Goal: Obtain resource: Download file/media

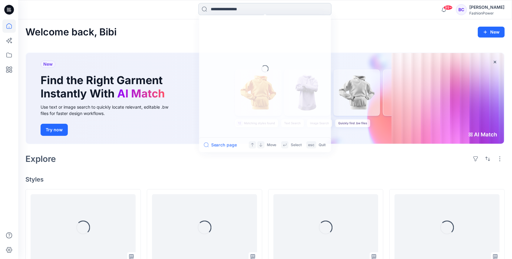
click at [230, 8] on input at bounding box center [264, 9] width 133 height 12
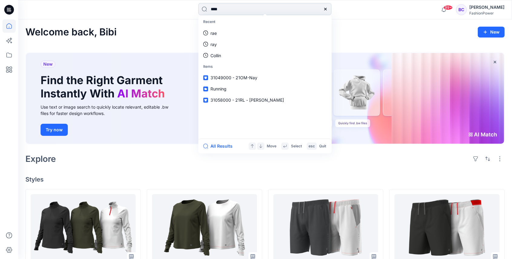
type input "*****"
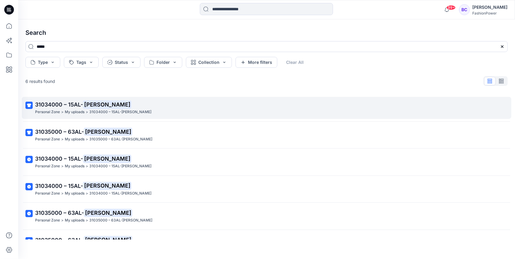
click at [132, 110] on div "Personal Zone > My uploads > 31034000 – 15AL-[PERSON_NAME]" at bounding box center [266, 112] width 462 height 6
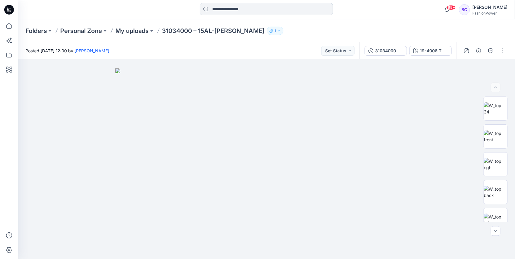
click at [251, 3] on input at bounding box center [266, 9] width 133 height 12
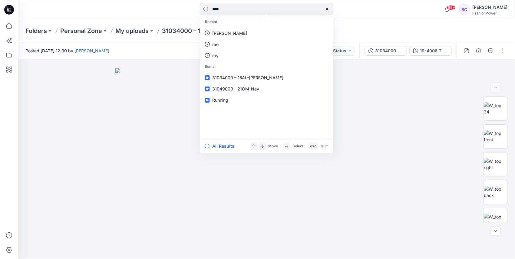
type input "*****"
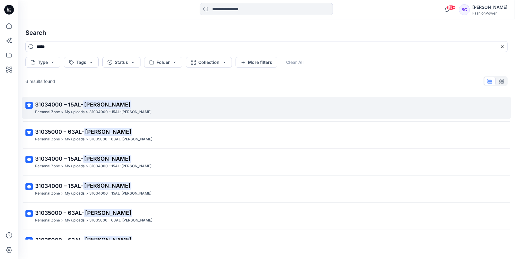
click at [122, 104] on p "31034000 – 15AL- [PERSON_NAME]" at bounding box center [266, 105] width 462 height 8
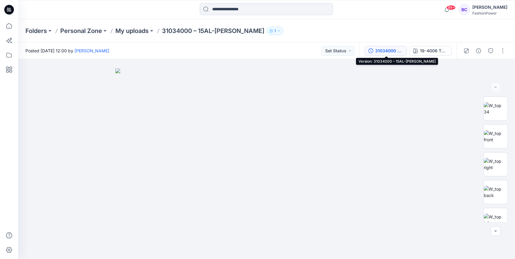
click at [370, 48] on button "31034000 – 15AL-[PERSON_NAME]" at bounding box center [386, 51] width 42 height 10
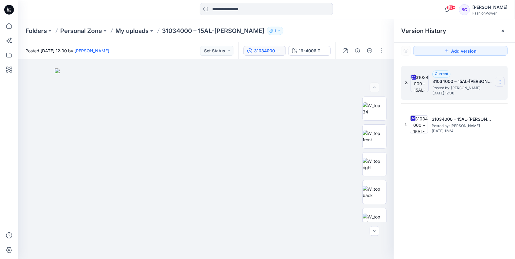
click at [496, 83] on section at bounding box center [500, 82] width 10 height 10
click at [493, 91] on span "Download Source BW File" at bounding box center [470, 93] width 51 height 7
click at [126, 34] on p "My uploads" at bounding box center [131, 31] width 33 height 8
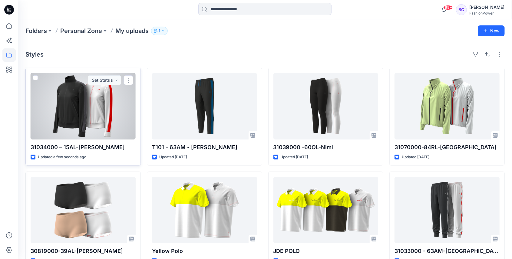
click at [96, 106] on div at bounding box center [83, 106] width 105 height 67
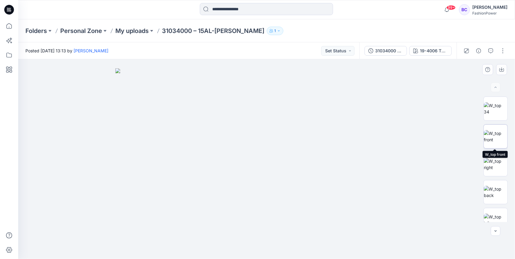
click at [505, 130] on img at bounding box center [496, 136] width 24 height 13
click at [501, 69] on icon "button" at bounding box center [502, 69] width 5 height 5
click at [491, 186] on img at bounding box center [496, 192] width 24 height 13
click at [502, 73] on button "button" at bounding box center [502, 69] width 11 height 11
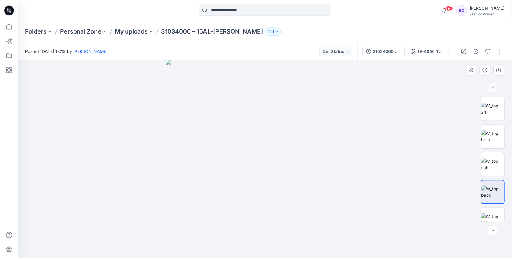
scroll to position [40, 0]
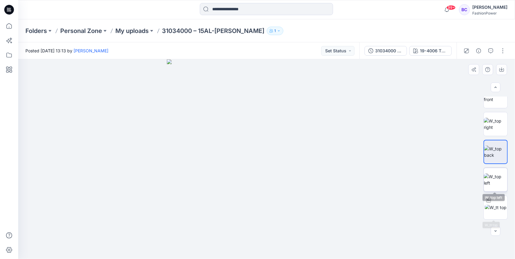
click at [497, 186] on img at bounding box center [496, 180] width 24 height 13
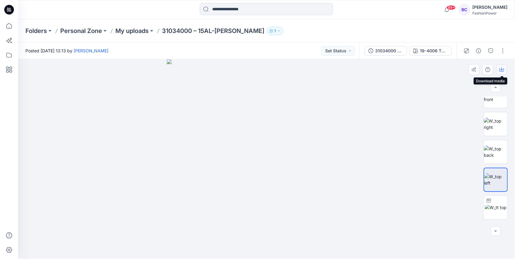
click at [500, 69] on icon "button" at bounding box center [502, 69] width 5 height 5
click at [386, 53] on div "31034000 – 15AL-[PERSON_NAME]" at bounding box center [389, 51] width 28 height 7
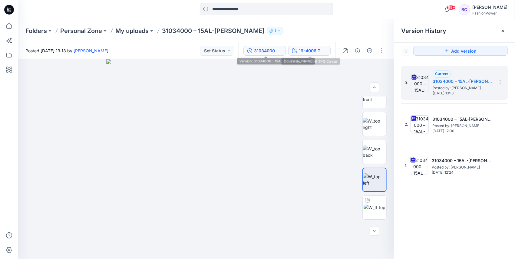
click at [310, 50] on div "19-4006 TPG Caviar" at bounding box center [313, 51] width 28 height 7
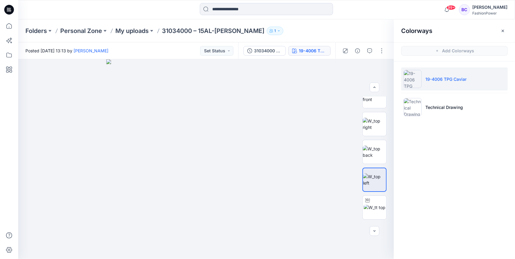
click at [430, 89] on li "19-4006 TPG Caviar" at bounding box center [454, 79] width 107 height 23
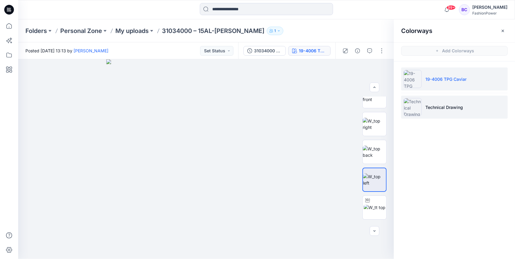
click at [431, 101] on li "Technical Drawing" at bounding box center [454, 107] width 107 height 23
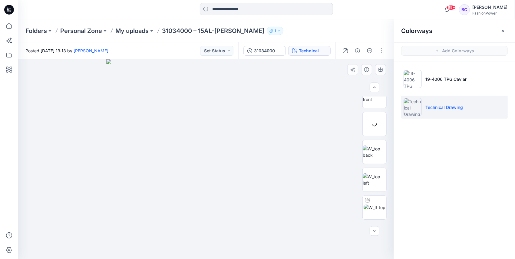
click at [215, 130] on img at bounding box center [206, 159] width 200 height 200
click at [381, 68] on icon "button" at bounding box center [381, 69] width 2 height 3
drag, startPoint x: 374, startPoint y: 130, endPoint x: 375, endPoint y: 106, distance: 24.2
click at [374, 130] on img at bounding box center [375, 124] width 24 height 13
click at [382, 68] on icon "button" at bounding box center [380, 69] width 5 height 5
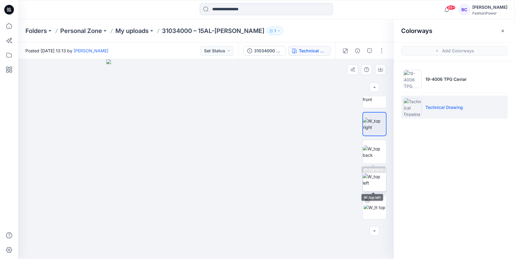
click at [381, 176] on img at bounding box center [375, 180] width 24 height 13
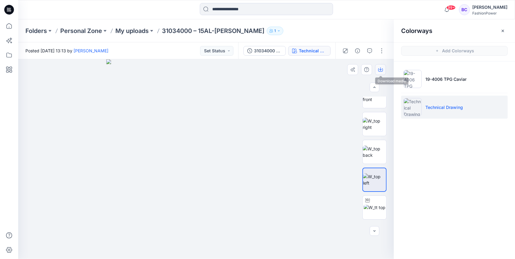
click at [381, 71] on icon "button" at bounding box center [380, 69] width 5 height 5
click at [377, 151] on img at bounding box center [375, 152] width 24 height 13
click at [380, 72] on button "button" at bounding box center [380, 69] width 11 height 11
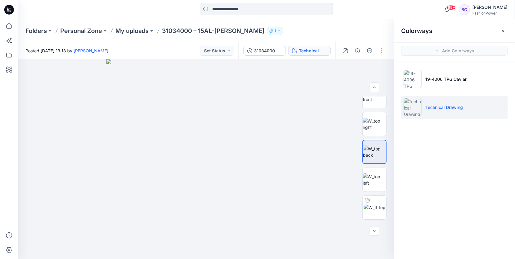
click at [226, 8] on input at bounding box center [266, 9] width 133 height 12
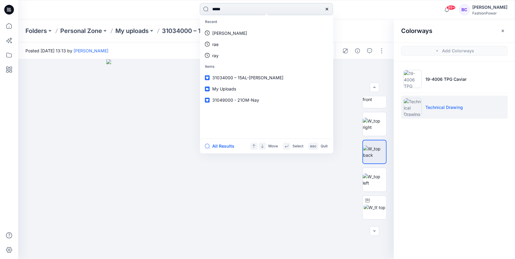
type input "******"
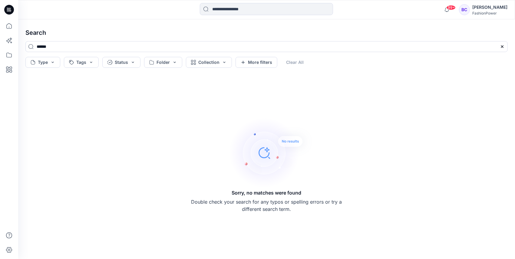
click at [16, 27] on div at bounding box center [9, 129] width 18 height 259
click at [10, 33] on div at bounding box center [8, 139] width 13 height 240
click at [16, 24] on div at bounding box center [9, 129] width 18 height 259
click at [11, 28] on icon at bounding box center [8, 25] width 13 height 13
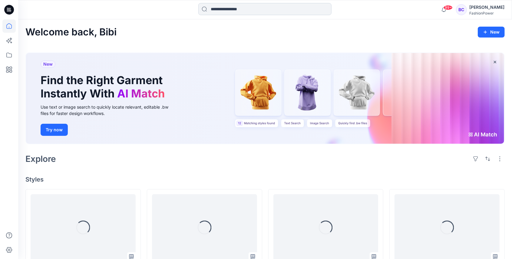
click at [298, 7] on input at bounding box center [264, 9] width 133 height 12
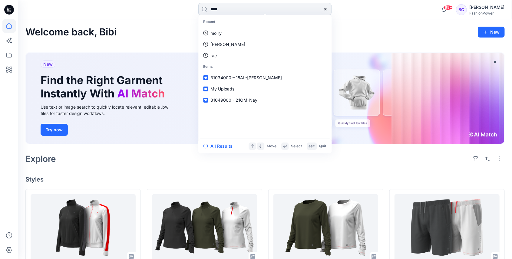
type input "*****"
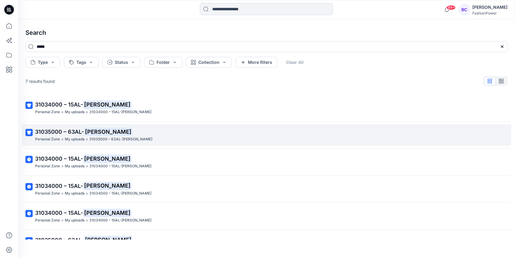
click at [108, 130] on p "31035000 – 63AL- [PERSON_NAME]" at bounding box center [266, 132] width 462 height 8
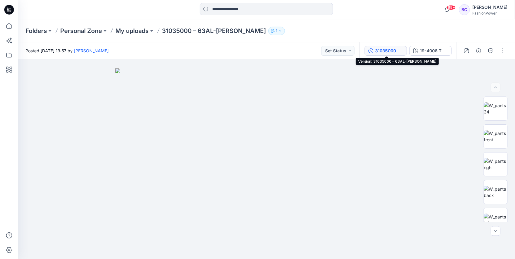
click at [384, 54] on button "31035000 – 63AL-[PERSON_NAME]" at bounding box center [386, 51] width 42 height 10
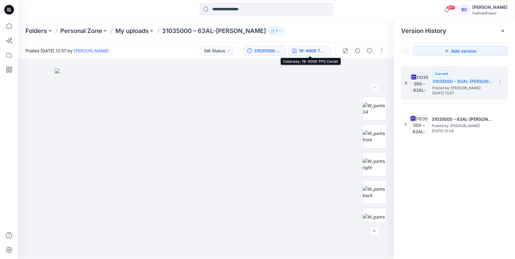
click at [316, 47] on button "19-4006 TPG Caviar" at bounding box center [309, 51] width 42 height 10
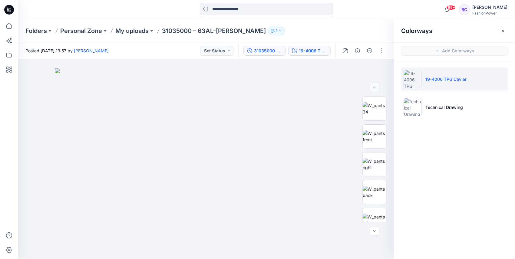
click at [259, 52] on div "31035000 – 63AL-[PERSON_NAME]" at bounding box center [268, 51] width 28 height 7
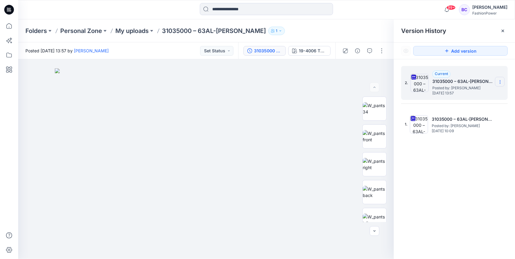
click at [501, 80] on icon at bounding box center [500, 82] width 5 height 5
click at [477, 94] on span "Download Source BW File" at bounding box center [470, 93] width 51 height 7
click at [506, 80] on div "2. Current 31035000 – 63AL-[PERSON_NAME] Posted by: [PERSON_NAME] [DATE] 13:57" at bounding box center [454, 83] width 107 height 34
click at [503, 82] on icon at bounding box center [500, 82] width 5 height 5
click at [495, 91] on span "Download Source BW File" at bounding box center [470, 93] width 51 height 7
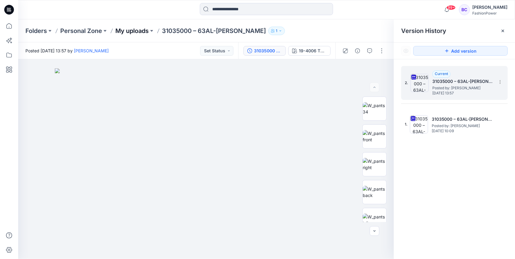
click at [139, 31] on p "My uploads" at bounding box center [131, 31] width 33 height 8
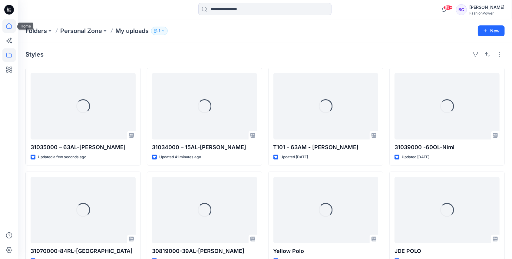
click at [6, 23] on icon at bounding box center [8, 25] width 13 height 13
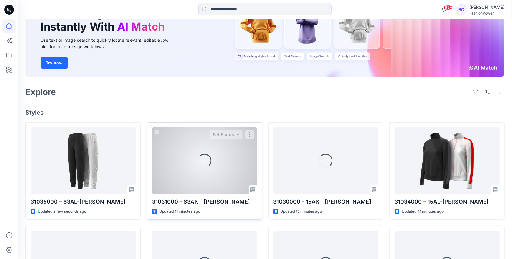
scroll to position [101, 0]
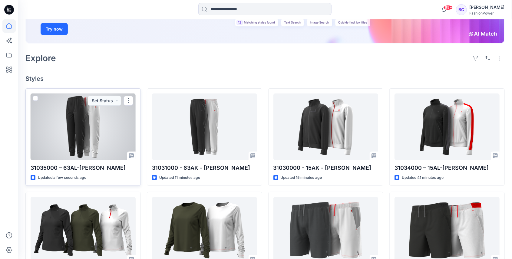
click at [101, 124] on div at bounding box center [83, 127] width 105 height 67
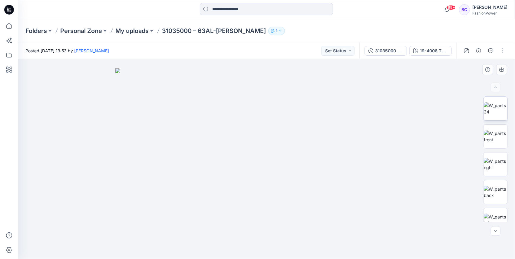
click at [506, 102] on img at bounding box center [496, 108] width 24 height 13
click at [491, 130] on img at bounding box center [496, 136] width 24 height 13
click at [506, 67] on button "button" at bounding box center [502, 69] width 11 height 11
click at [498, 161] on img at bounding box center [496, 164] width 24 height 13
click at [504, 68] on icon "button" at bounding box center [502, 69] width 5 height 5
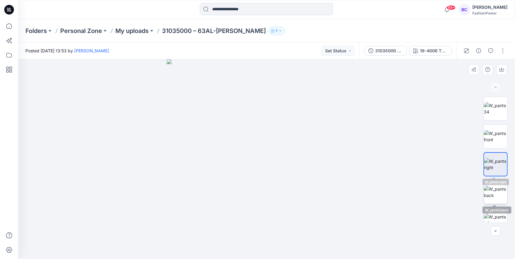
click at [497, 192] on img at bounding box center [496, 192] width 24 height 13
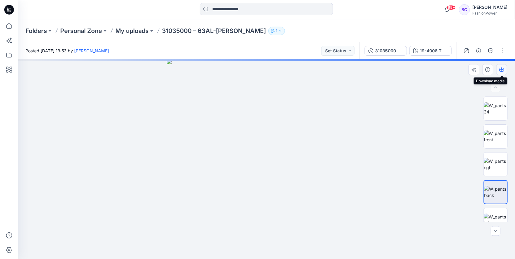
click at [505, 70] on button "button" at bounding box center [502, 69] width 11 height 11
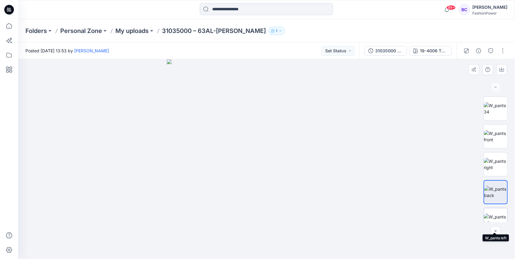
click at [496, 216] on img at bounding box center [496, 220] width 24 height 13
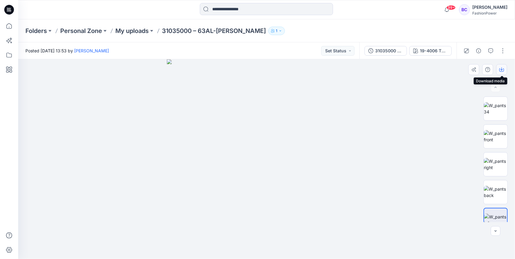
click at [504, 70] on icon "button" at bounding box center [502, 69] width 5 height 5
click at [319, 80] on img at bounding box center [267, 159] width 200 height 200
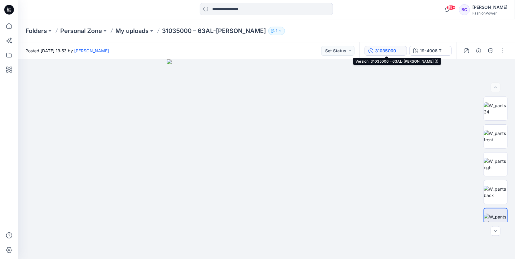
click at [390, 49] on div "31035000 – 63AL-[PERSON_NAME] (1)" at bounding box center [389, 51] width 28 height 7
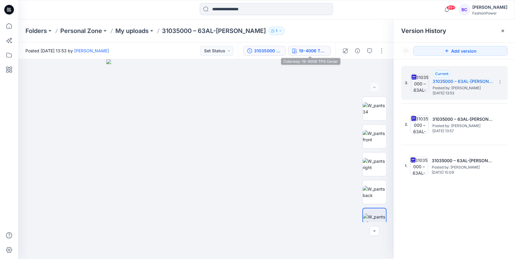
click at [321, 51] on div "19-4006 TPG Caviar" at bounding box center [313, 51] width 28 height 7
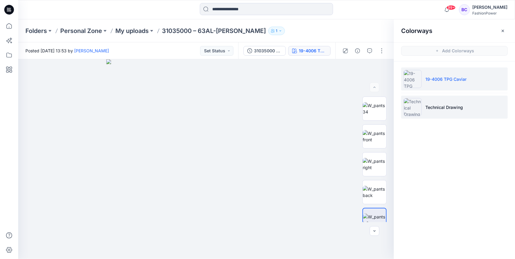
click at [448, 104] on p "Technical Drawing" at bounding box center [445, 107] width 38 height 6
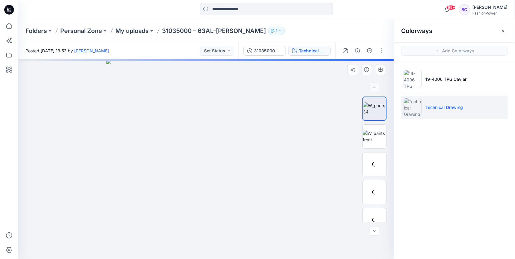
click at [246, 132] on img at bounding box center [206, 159] width 200 height 200
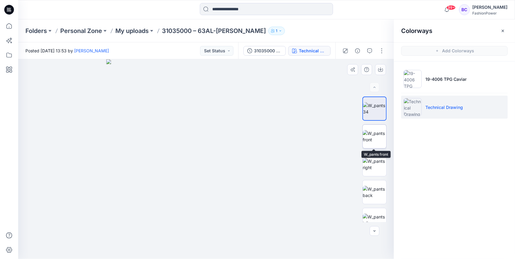
click at [375, 133] on img at bounding box center [375, 136] width 24 height 13
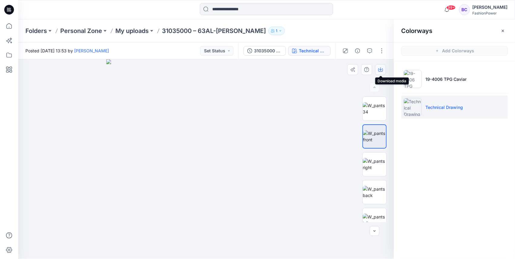
click at [381, 68] on icon "button" at bounding box center [380, 69] width 5 height 5
click at [372, 164] on img at bounding box center [375, 164] width 24 height 13
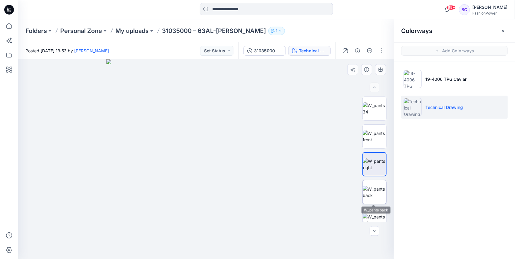
click at [373, 192] on img at bounding box center [375, 192] width 24 height 13
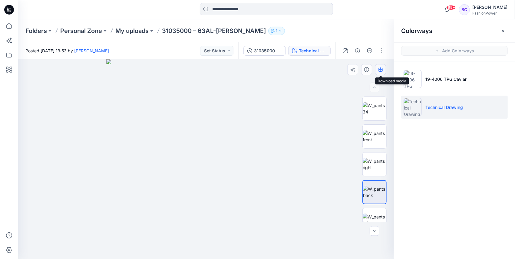
click at [385, 65] on button "button" at bounding box center [380, 69] width 11 height 11
click at [372, 166] on img at bounding box center [375, 164] width 24 height 13
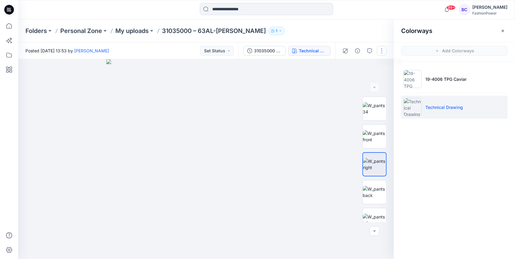
click at [381, 55] on button "button" at bounding box center [382, 51] width 10 height 10
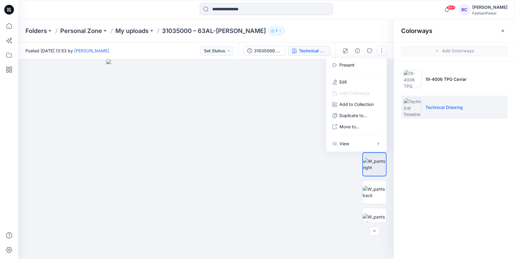
click at [381, 52] on button "button" at bounding box center [382, 51] width 10 height 10
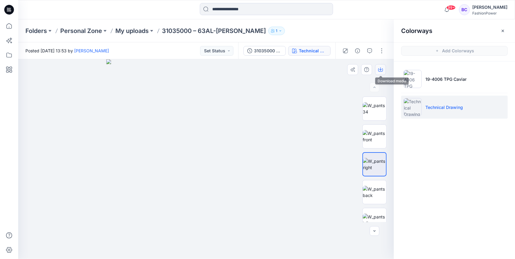
click at [382, 66] on button "button" at bounding box center [380, 69] width 11 height 11
click at [373, 216] on img at bounding box center [375, 220] width 24 height 13
click at [383, 70] on icon "button" at bounding box center [380, 69] width 5 height 5
click at [117, 30] on p "My uploads" at bounding box center [131, 31] width 33 height 8
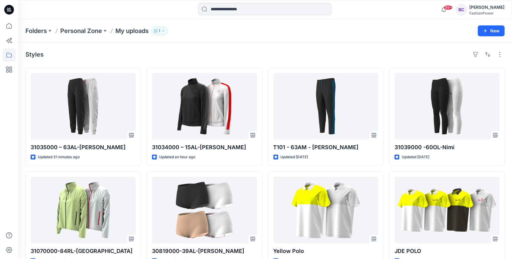
click at [242, 8] on input at bounding box center [264, 9] width 133 height 12
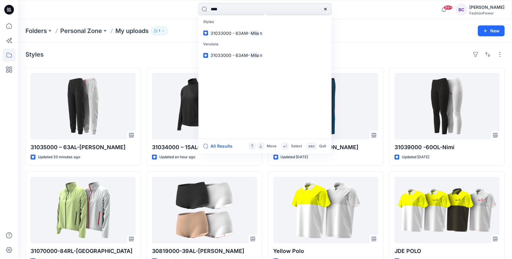
type input "*****"
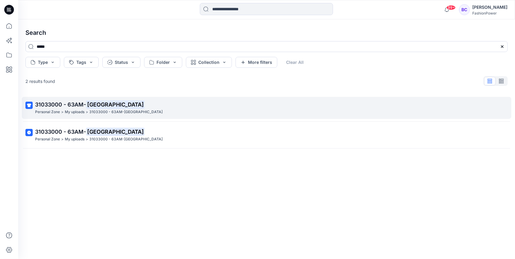
click at [126, 112] on p "31033000 - 63AM-[GEOGRAPHIC_DATA]" at bounding box center [125, 112] width 73 height 6
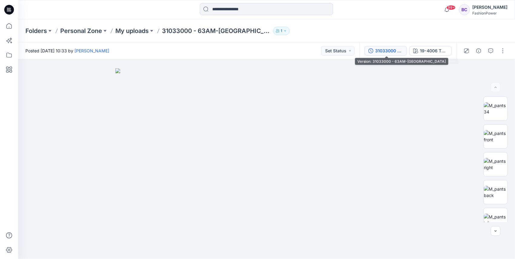
click at [394, 52] on div "31033000 - 63AM-[GEOGRAPHIC_DATA]" at bounding box center [389, 51] width 28 height 7
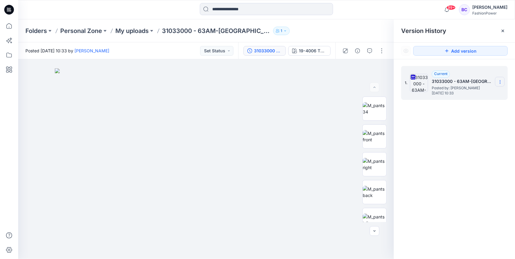
click at [500, 82] on icon at bounding box center [500, 82] width 0 height 0
click at [485, 95] on span "Download Source BW File" at bounding box center [470, 93] width 51 height 7
click at [268, 1] on div "99+ Notifications [PERSON_NAME] has updated 31059000 - 28RL - Rozy with 3105900…" at bounding box center [266, 9] width 497 height 19
click at [143, 30] on p "My uploads" at bounding box center [131, 31] width 33 height 8
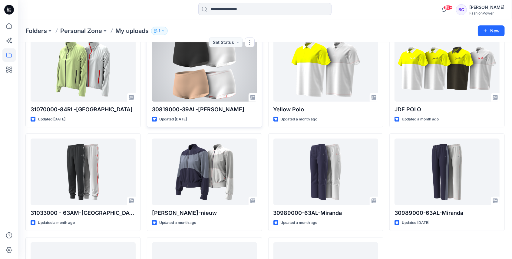
scroll to position [224, 0]
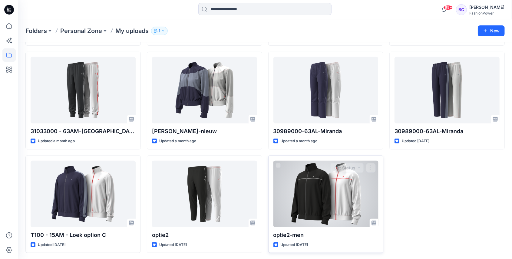
click at [328, 204] on div at bounding box center [326, 194] width 105 height 67
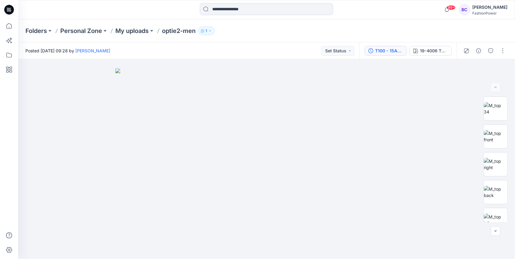
click at [369, 52] on button "T100 - 15AM - Loek option C (1)" at bounding box center [386, 51] width 42 height 10
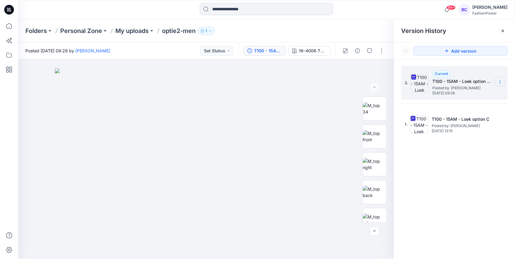
drag, startPoint x: 507, startPoint y: 84, endPoint x: 502, endPoint y: 84, distance: 4.9
click at [506, 84] on div "2. Current T100 - 15AM - Loek option C (1) Posted by: [PERSON_NAME] [DATE] 09:28" at bounding box center [454, 83] width 107 height 34
click at [501, 84] on icon at bounding box center [500, 82] width 5 height 5
click at [466, 93] on span "Download Source BW File" at bounding box center [470, 93] width 51 height 7
click at [8, 30] on icon at bounding box center [8, 25] width 13 height 13
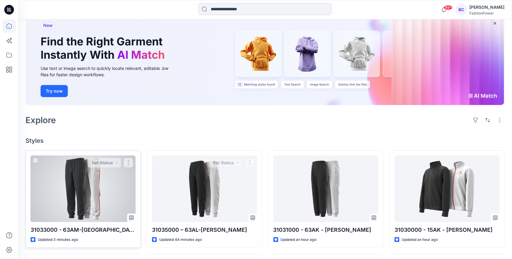
scroll to position [61, 0]
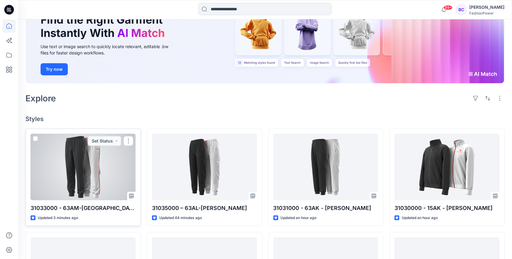
click at [126, 170] on div at bounding box center [83, 167] width 105 height 67
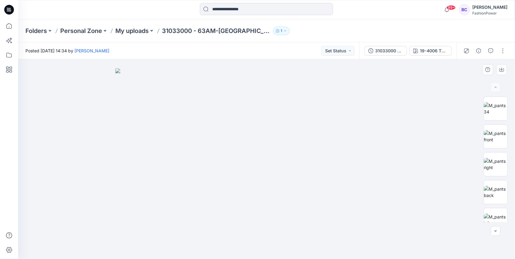
click at [232, 115] on img at bounding box center [266, 163] width 303 height 191
click at [495, 133] on img at bounding box center [496, 136] width 24 height 13
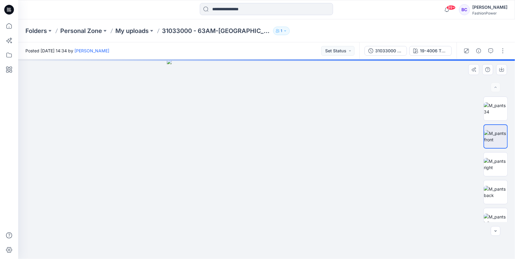
click at [282, 115] on img at bounding box center [267, 159] width 200 height 200
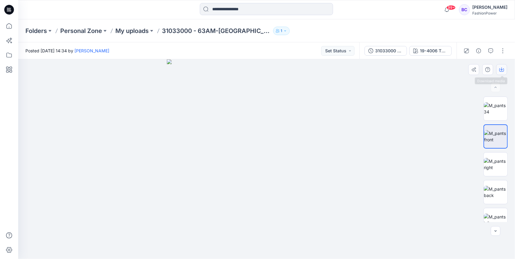
click at [498, 72] on button "button" at bounding box center [502, 69] width 11 height 11
click at [496, 171] on img at bounding box center [496, 164] width 24 height 13
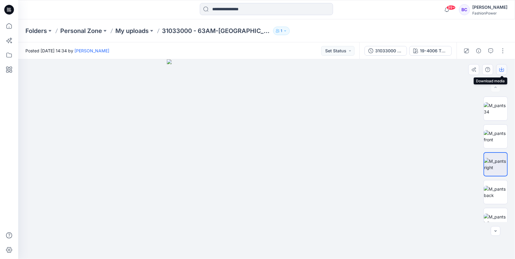
click at [504, 69] on icon "button" at bounding box center [502, 69] width 5 height 5
drag, startPoint x: 493, startPoint y: 165, endPoint x: 495, endPoint y: 184, distance: 18.6
click at [494, 171] on img at bounding box center [495, 164] width 23 height 13
click at [495, 186] on img at bounding box center [496, 192] width 24 height 13
click at [503, 72] on icon "button" at bounding box center [502, 69] width 5 height 5
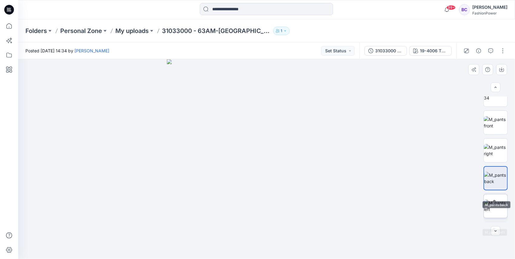
scroll to position [20, 0]
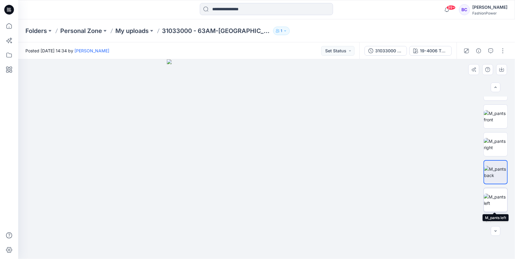
click at [498, 196] on img at bounding box center [496, 200] width 24 height 13
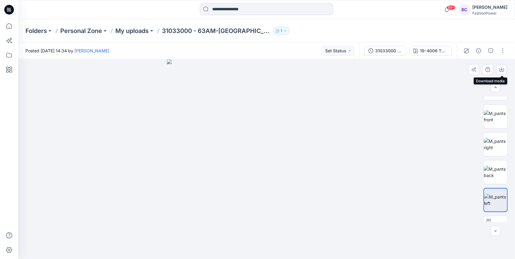
click at [504, 70] on icon "button" at bounding box center [502, 69] width 5 height 3
click at [380, 66] on div at bounding box center [266, 159] width 497 height 200
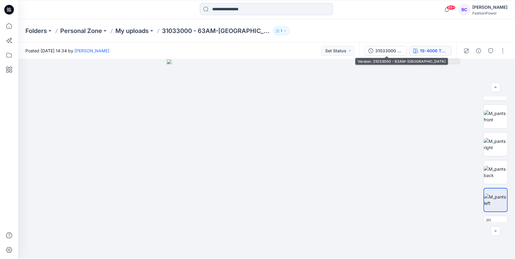
click at [435, 50] on div "19-4006 TPG Caviar" at bounding box center [434, 51] width 28 height 7
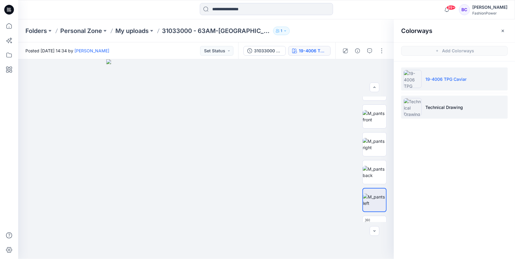
click at [431, 105] on p "Technical Drawing" at bounding box center [445, 107] width 38 height 6
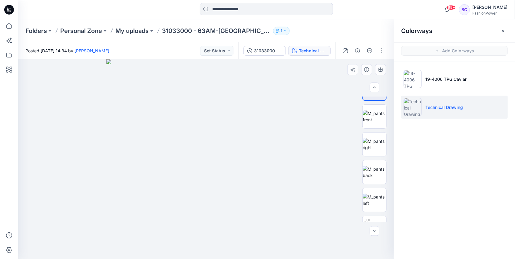
click at [249, 118] on img at bounding box center [206, 159] width 200 height 200
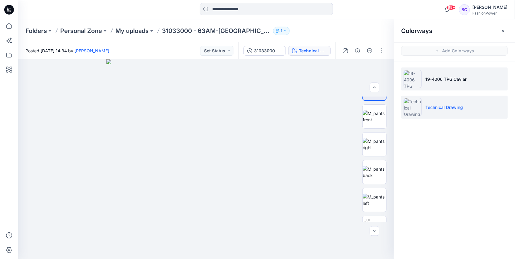
click at [427, 79] on p "19-4006 TPG Caviar" at bounding box center [446, 79] width 41 height 6
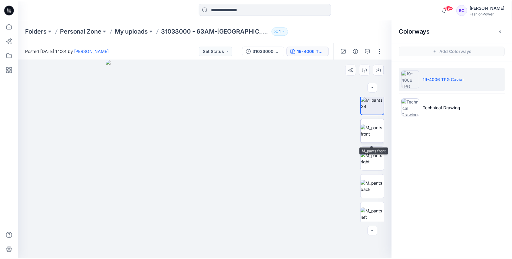
scroll to position [0, 0]
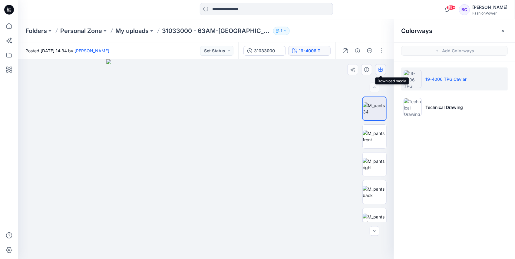
click at [379, 70] on icon "button" at bounding box center [380, 69] width 5 height 5
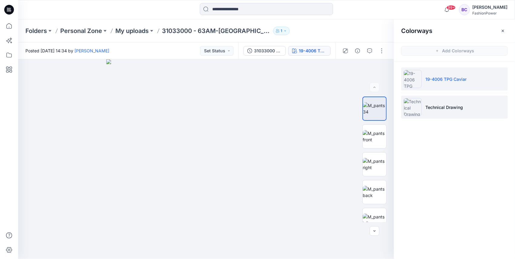
click at [404, 108] on img at bounding box center [413, 107] width 18 height 18
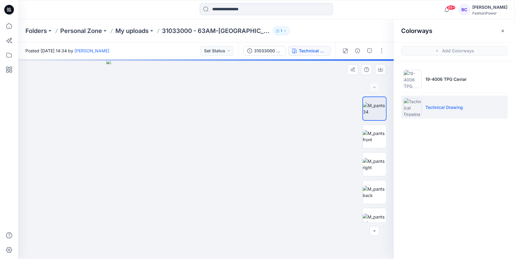
click at [225, 134] on img at bounding box center [206, 159] width 200 height 200
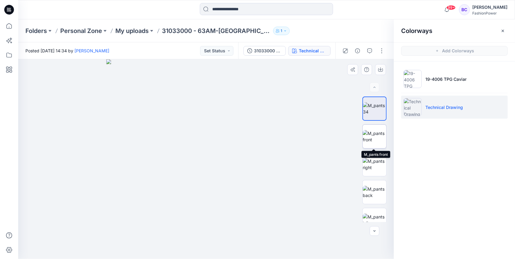
click at [366, 135] on img at bounding box center [375, 136] width 24 height 13
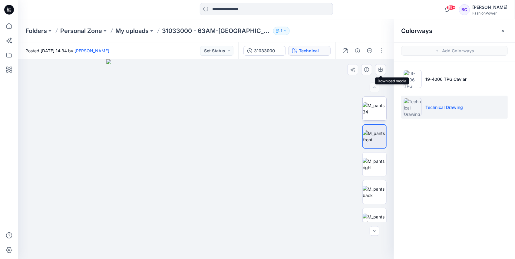
click at [379, 105] on img at bounding box center [375, 108] width 24 height 13
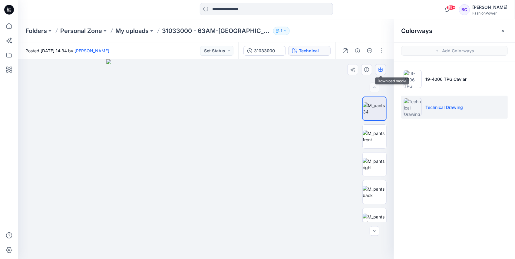
click at [379, 68] on icon "button" at bounding box center [380, 69] width 5 height 3
click at [384, 140] on img at bounding box center [375, 136] width 24 height 13
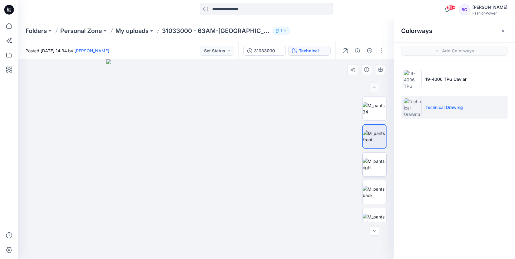
click at [379, 163] on img at bounding box center [375, 164] width 24 height 13
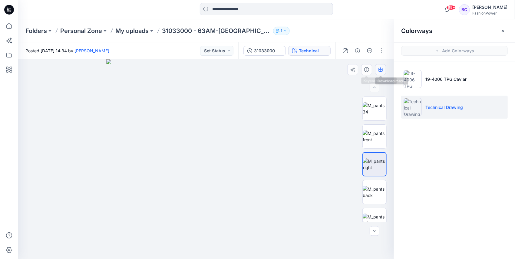
click at [382, 69] on icon "button" at bounding box center [380, 69] width 5 height 5
click at [376, 187] on img at bounding box center [375, 192] width 24 height 13
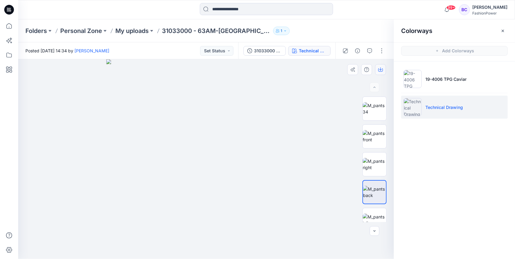
click at [382, 70] on icon "button" at bounding box center [380, 69] width 5 height 5
click at [374, 221] on img at bounding box center [375, 220] width 24 height 13
click at [382, 68] on icon "button" at bounding box center [380, 69] width 5 height 5
click at [138, 32] on p "My uploads" at bounding box center [131, 31] width 33 height 8
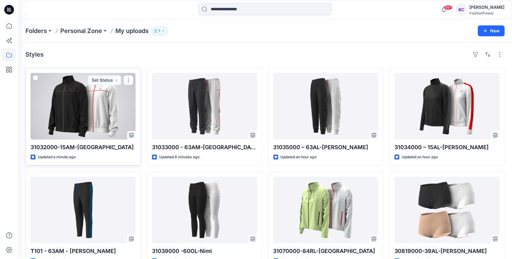
click at [34, 77] on span at bounding box center [35, 77] width 5 height 5
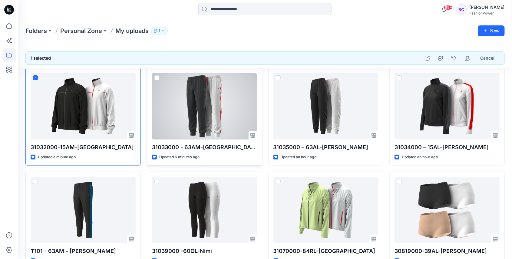
click at [155, 77] on span at bounding box center [157, 77] width 5 height 5
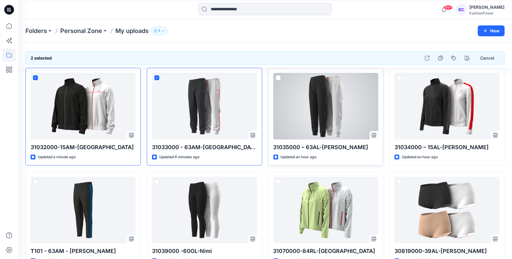
drag, startPoint x: 278, startPoint y: 75, endPoint x: 380, endPoint y: 79, distance: 102.2
click at [278, 76] on span at bounding box center [278, 77] width 5 height 5
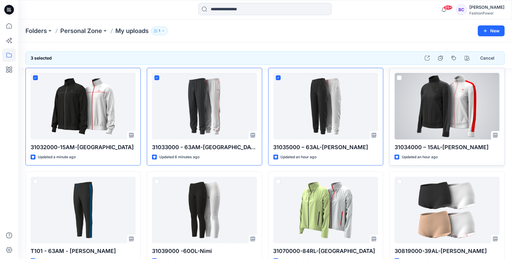
click at [399, 77] on span at bounding box center [399, 77] width 5 height 5
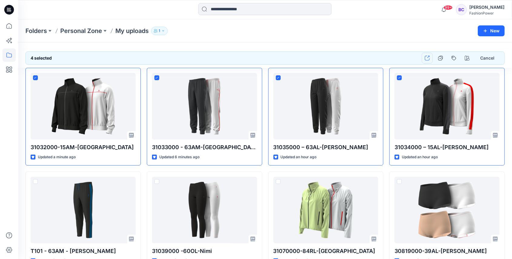
click at [427, 59] on icon "button" at bounding box center [427, 58] width 5 height 5
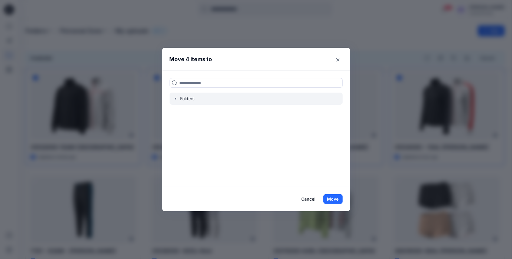
click at [175, 99] on icon "button" at bounding box center [175, 98] width 5 height 5
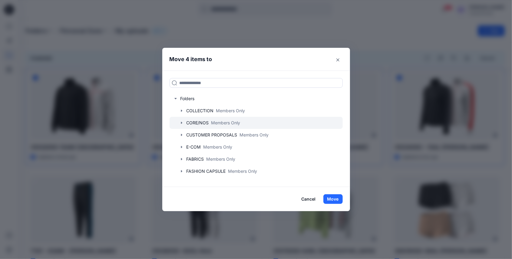
click at [179, 122] on div at bounding box center [256, 123] width 173 height 12
click at [182, 122] on icon "button" at bounding box center [181, 123] width 5 height 5
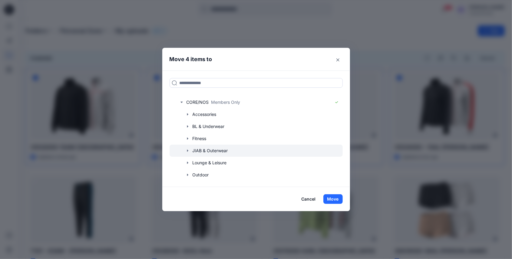
scroll to position [40, 0]
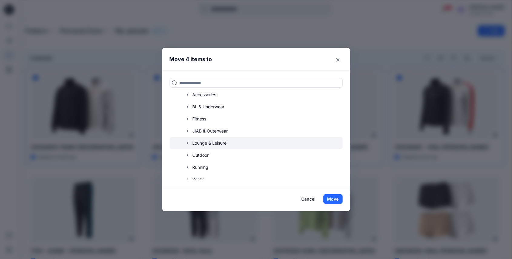
click at [190, 143] on icon "button" at bounding box center [187, 143] width 5 height 5
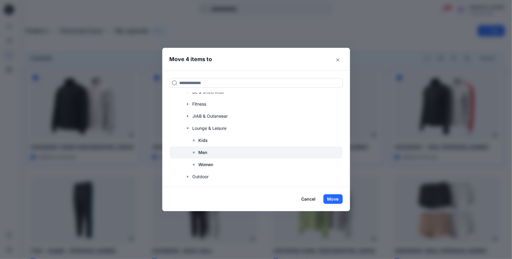
scroll to position [61, 0]
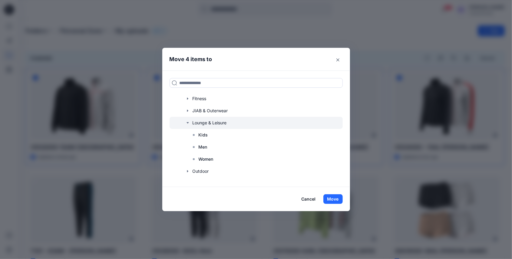
click at [191, 119] on div at bounding box center [256, 123] width 173 height 12
click at [308, 200] on button "Cancel" at bounding box center [309, 200] width 22 height 10
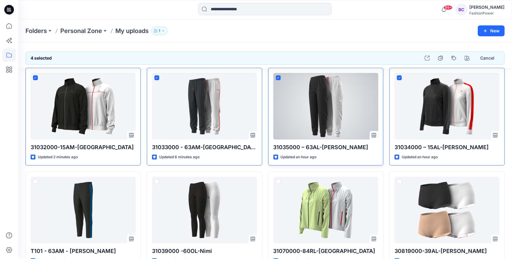
click at [278, 77] on icon at bounding box center [278, 78] width 3 height 2
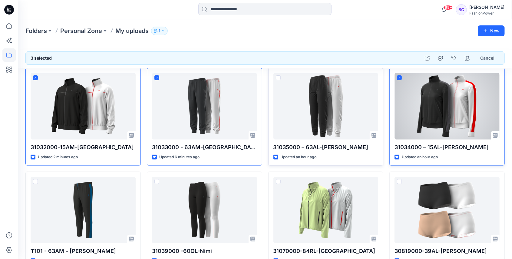
click at [397, 76] on label at bounding box center [399, 77] width 5 height 5
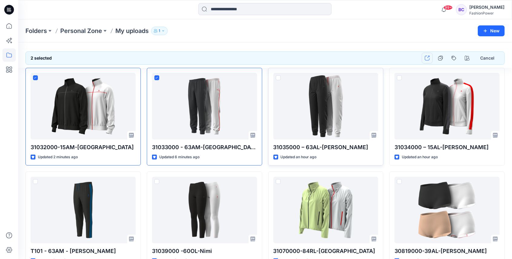
click at [424, 58] on button "button" at bounding box center [427, 58] width 11 height 11
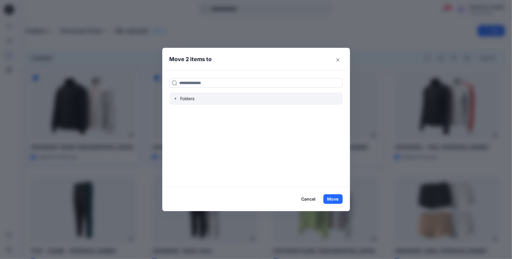
click at [176, 98] on icon "button" at bounding box center [175, 99] width 1 height 2
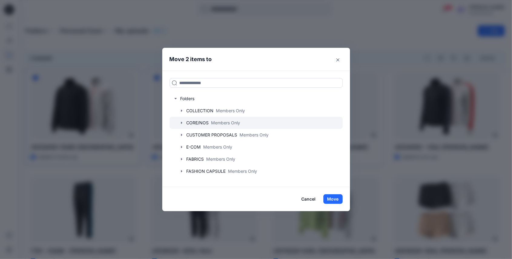
click at [187, 125] on div at bounding box center [256, 123] width 173 height 12
click at [182, 122] on icon "button" at bounding box center [181, 123] width 5 height 5
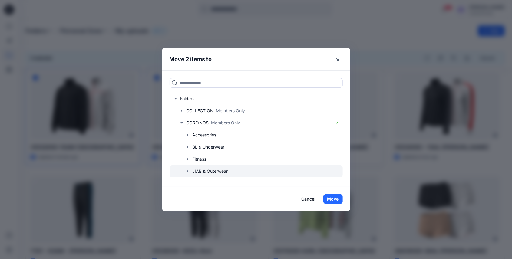
scroll to position [40, 0]
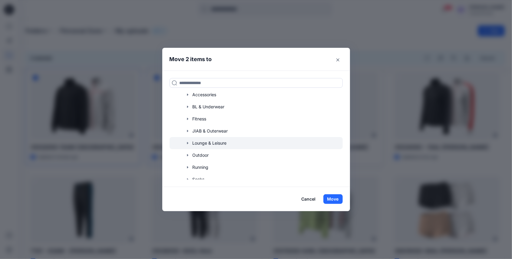
click at [189, 142] on icon "button" at bounding box center [187, 143] width 5 height 5
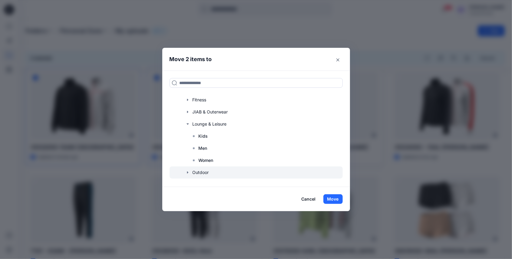
scroll to position [81, 0]
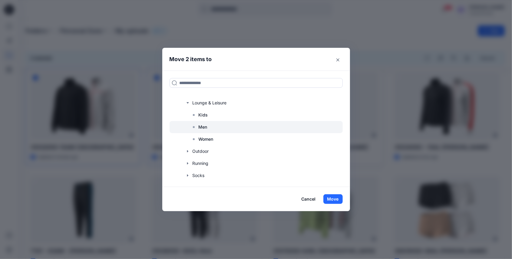
click at [211, 128] on div at bounding box center [256, 127] width 173 height 12
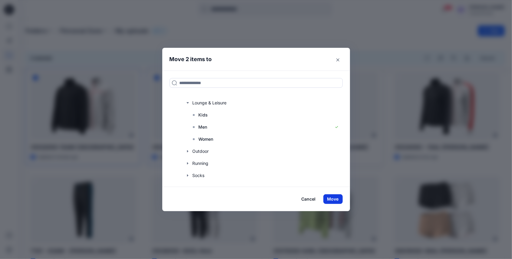
click at [333, 200] on button "Move" at bounding box center [333, 200] width 19 height 10
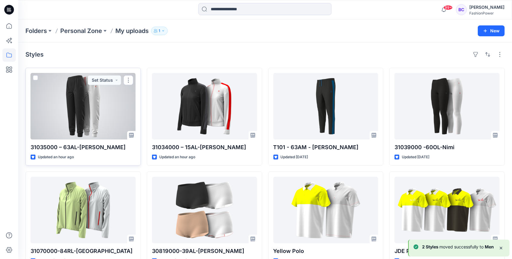
drag, startPoint x: 33, startPoint y: 76, endPoint x: 42, endPoint y: 79, distance: 9.7
click at [33, 76] on span at bounding box center [35, 77] width 5 height 5
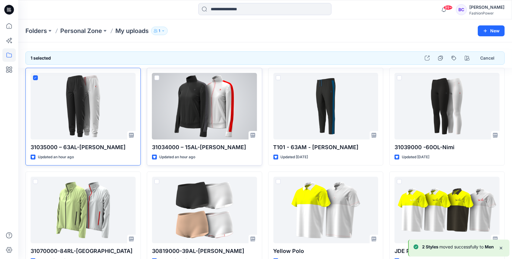
click at [155, 76] on span at bounding box center [157, 77] width 5 height 5
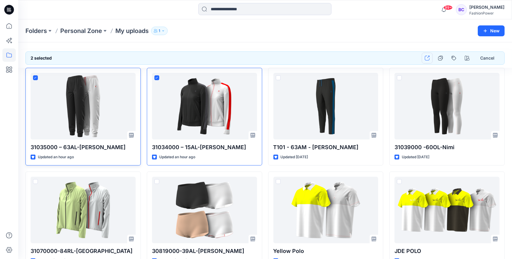
click at [425, 58] on button "button" at bounding box center [427, 58] width 11 height 11
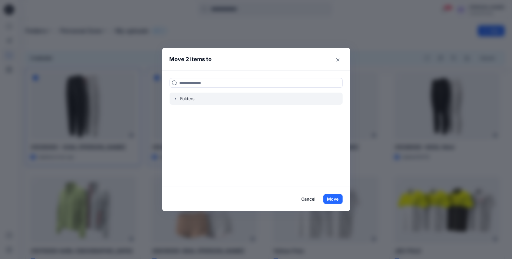
click at [176, 98] on icon "button" at bounding box center [175, 98] width 5 height 5
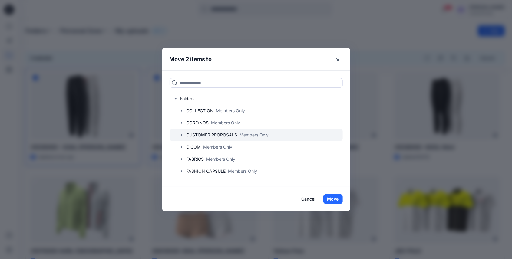
click at [182, 135] on icon "button" at bounding box center [181, 135] width 5 height 5
click at [183, 130] on div at bounding box center [256, 135] width 173 height 12
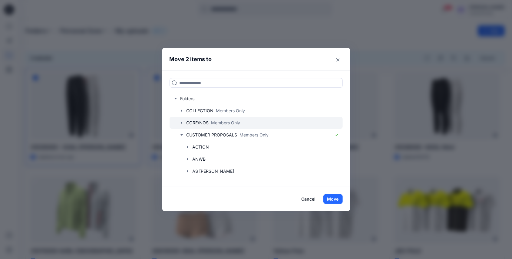
click at [183, 125] on icon "button" at bounding box center [181, 123] width 5 height 5
click at [183, 123] on icon "button" at bounding box center [182, 122] width 2 height 1
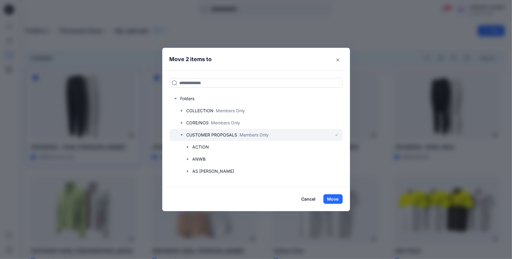
click at [182, 137] on icon "button" at bounding box center [181, 135] width 5 height 5
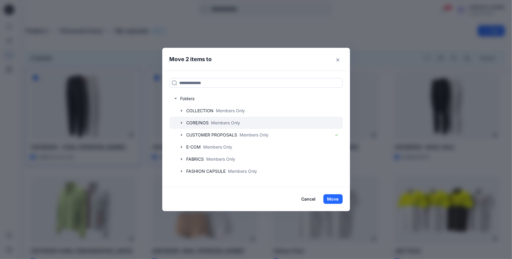
click at [181, 122] on icon "button" at bounding box center [181, 123] width 5 height 5
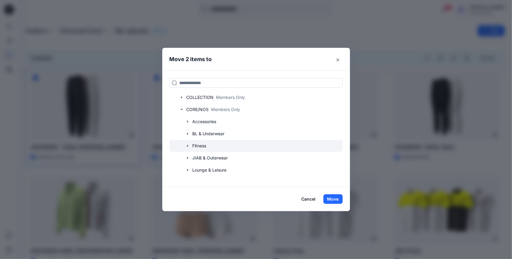
scroll to position [20, 0]
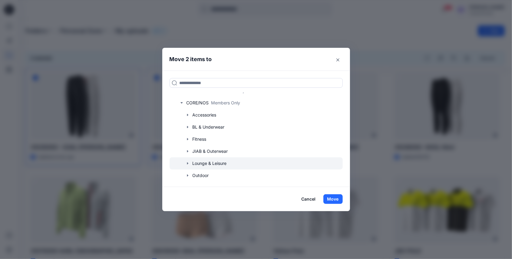
click at [188, 163] on icon "button" at bounding box center [187, 163] width 5 height 5
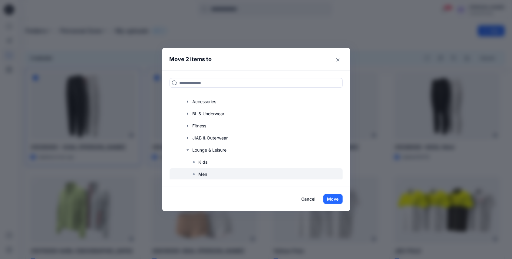
scroll to position [40, 0]
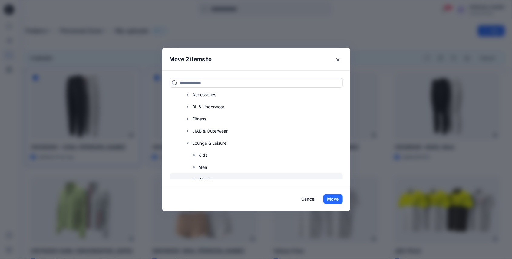
click at [209, 177] on p "Women" at bounding box center [206, 179] width 15 height 7
click at [331, 198] on button "Move" at bounding box center [333, 200] width 19 height 10
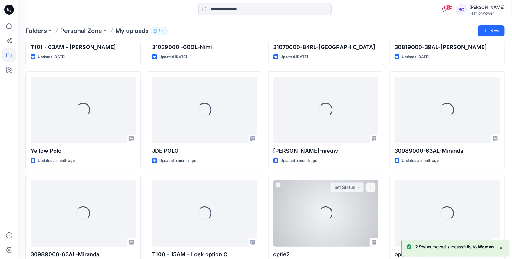
scroll to position [120, 0]
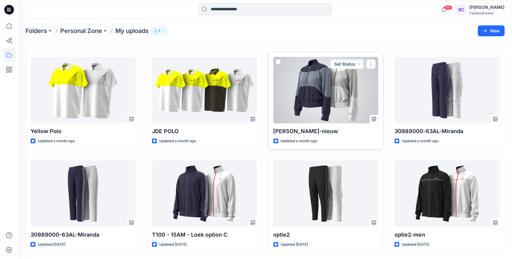
click at [279, 61] on span at bounding box center [278, 61] width 5 height 5
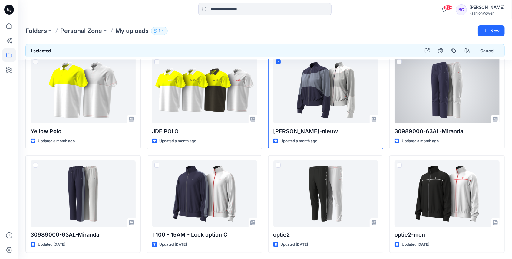
click at [400, 60] on div at bounding box center [265, 55] width 494 height 10
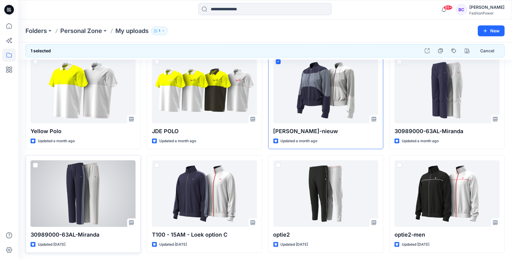
click at [34, 165] on span at bounding box center [35, 165] width 5 height 5
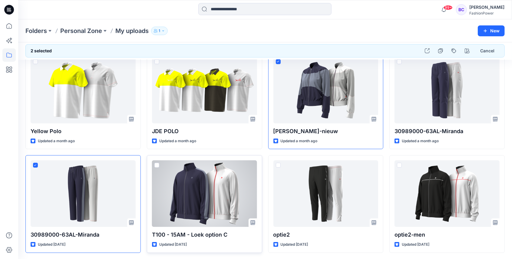
click at [159, 165] on span at bounding box center [157, 165] width 5 height 5
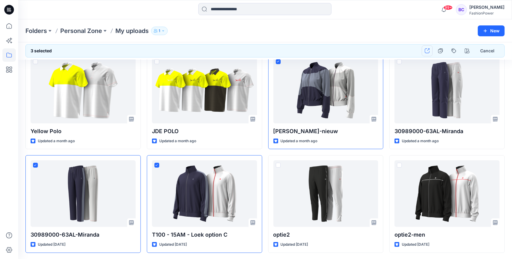
click at [426, 52] on icon "button" at bounding box center [427, 50] width 5 height 5
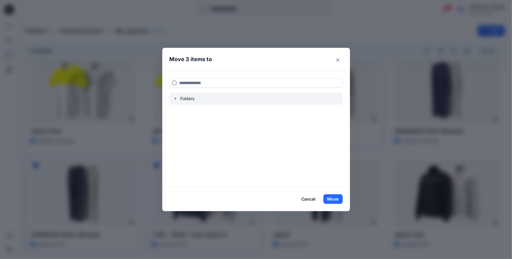
click at [178, 98] on icon "button" at bounding box center [175, 98] width 5 height 5
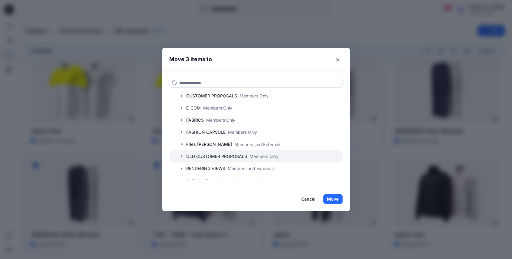
scroll to position [58, 0]
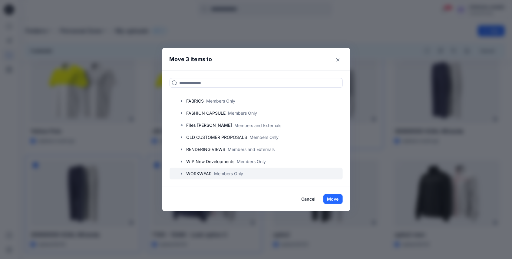
click at [184, 173] on icon "button" at bounding box center [181, 173] width 5 height 5
click at [183, 174] on icon "button" at bounding box center [182, 173] width 2 height 1
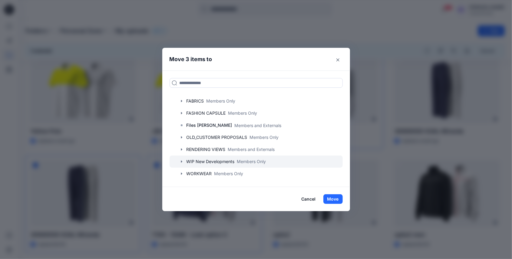
click at [182, 162] on icon "button" at bounding box center [181, 161] width 5 height 5
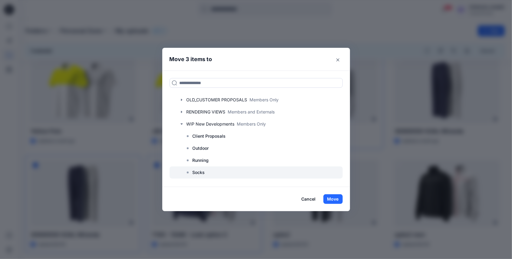
scroll to position [119, 0]
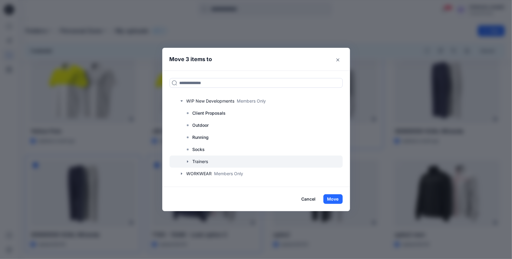
click at [197, 160] on div at bounding box center [256, 162] width 173 height 12
click at [328, 199] on button "Move" at bounding box center [333, 200] width 19 height 10
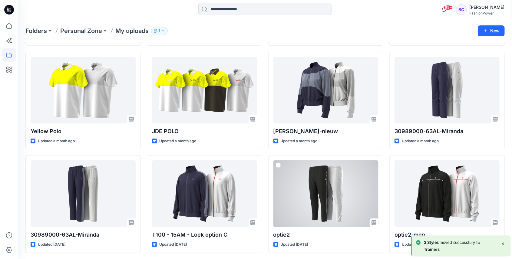
scroll to position [120, 0]
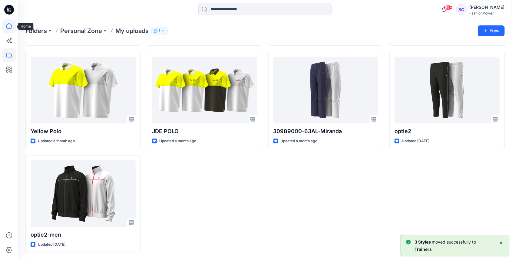
click at [6, 27] on icon at bounding box center [8, 25] width 5 height 5
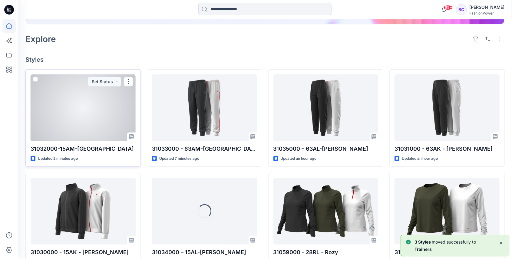
click at [107, 112] on div at bounding box center [83, 108] width 105 height 67
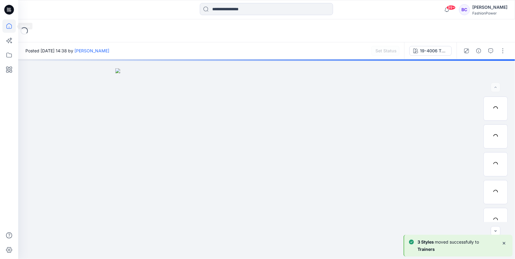
click at [5, 26] on icon at bounding box center [8, 25] width 13 height 13
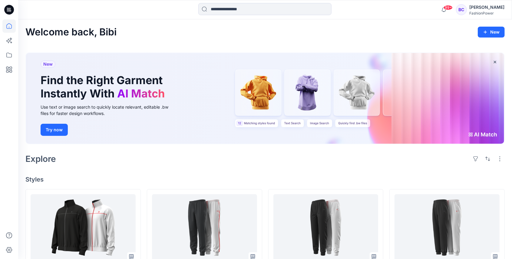
click at [11, 29] on icon at bounding box center [8, 25] width 13 height 13
click at [13, 55] on icon at bounding box center [8, 54] width 13 height 13
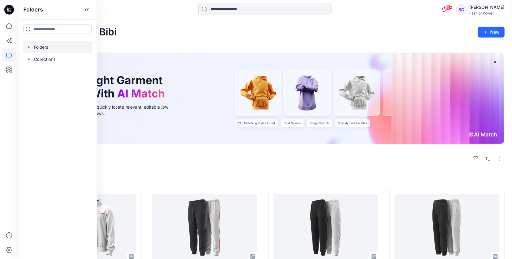
click at [28, 45] on icon "button" at bounding box center [29, 47] width 5 height 5
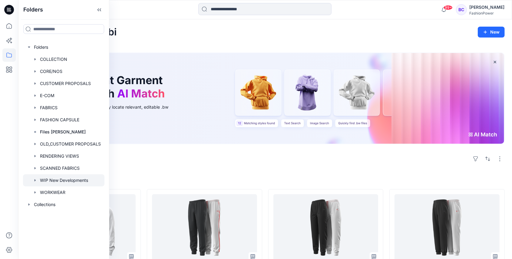
click at [33, 181] on icon "button" at bounding box center [35, 180] width 5 height 5
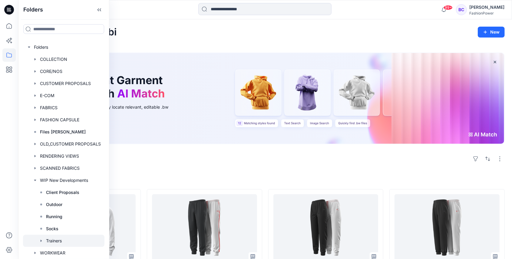
click at [56, 240] on div at bounding box center [64, 241] width 82 height 12
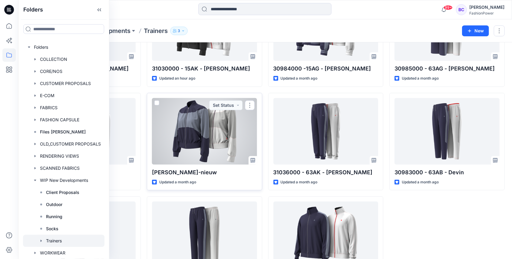
scroll to position [162, 0]
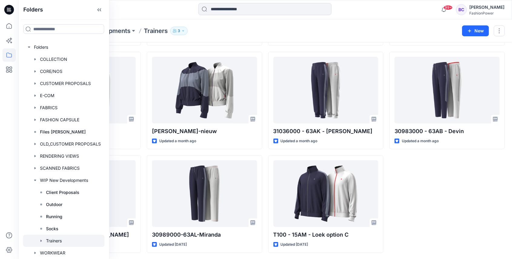
click at [420, 168] on div "30985000 - 63AG - [PERSON_NAME] Updated a month ago 30983000 - 63AB - Devin Upd…" at bounding box center [447, 100] width 115 height 305
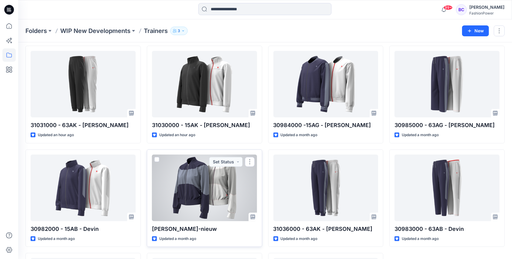
scroll to position [21, 0]
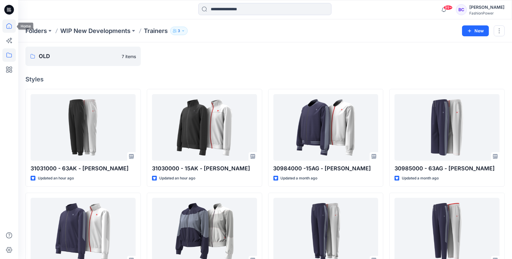
click at [12, 30] on icon at bounding box center [8, 25] width 13 height 13
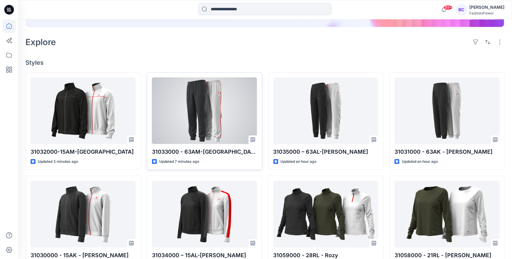
scroll to position [162, 0]
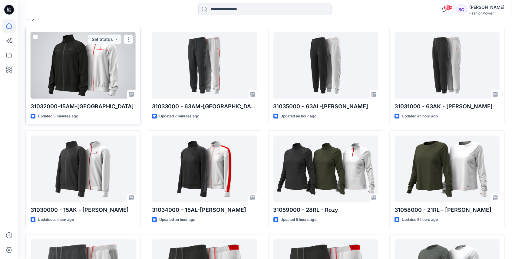
click at [113, 77] on div at bounding box center [83, 65] width 105 height 67
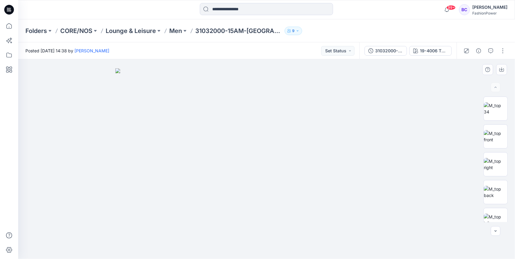
drag, startPoint x: 214, startPoint y: 106, endPoint x: 222, endPoint y: 114, distance: 11.8
click at [222, 114] on img at bounding box center [266, 163] width 303 height 191
click at [498, 148] on div at bounding box center [496, 160] width 24 height 126
click at [495, 132] on img at bounding box center [496, 136] width 24 height 13
click at [501, 70] on icon "button" at bounding box center [502, 69] width 5 height 5
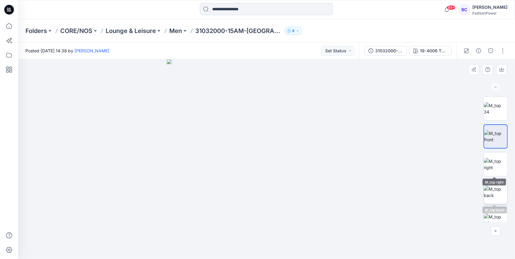
click at [498, 192] on img at bounding box center [496, 192] width 24 height 13
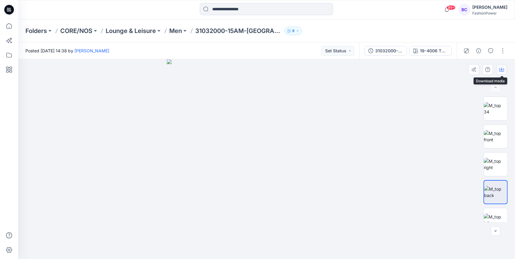
click at [501, 71] on icon "button" at bounding box center [502, 69] width 5 height 5
click at [496, 214] on img at bounding box center [496, 220] width 24 height 13
click at [504, 69] on button "button" at bounding box center [502, 69] width 11 height 11
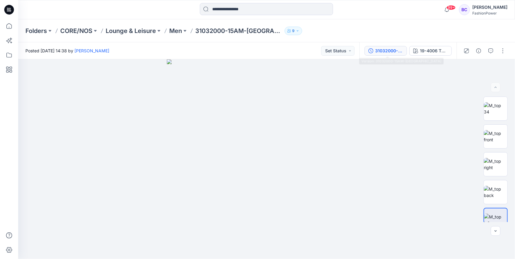
click at [390, 47] on button "31032000-15AM-[GEOGRAPHIC_DATA]" at bounding box center [386, 51] width 42 height 10
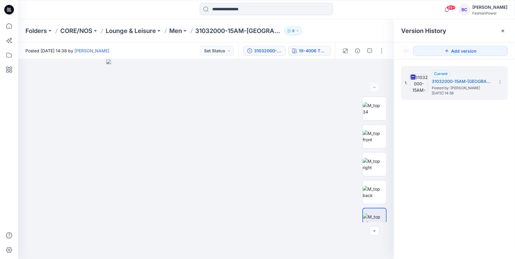
click at [311, 50] on div "19-4006 TPG Caviar" at bounding box center [313, 51] width 28 height 7
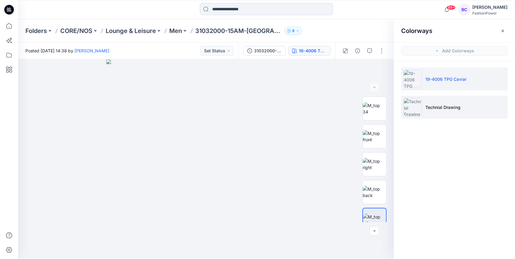
click at [428, 102] on li "Technial Drawing" at bounding box center [454, 107] width 107 height 23
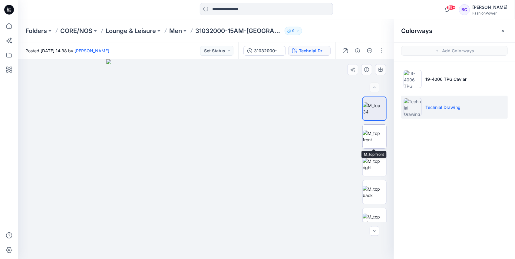
click at [375, 130] on img at bounding box center [375, 136] width 24 height 13
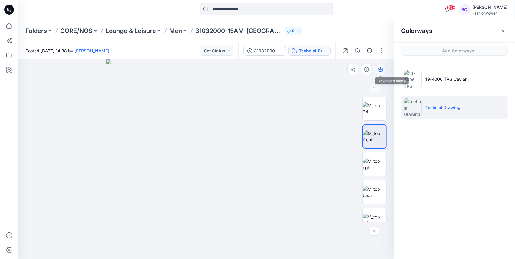
click at [382, 68] on icon "button" at bounding box center [380, 69] width 5 height 5
drag, startPoint x: 368, startPoint y: 196, endPoint x: 392, endPoint y: 104, distance: 94.5
click at [368, 196] on img at bounding box center [375, 192] width 24 height 13
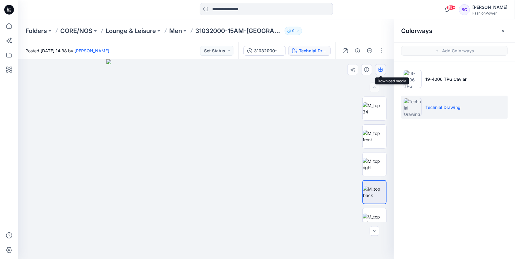
click at [385, 73] on button "button" at bounding box center [380, 69] width 11 height 11
click at [379, 215] on img at bounding box center [375, 220] width 24 height 13
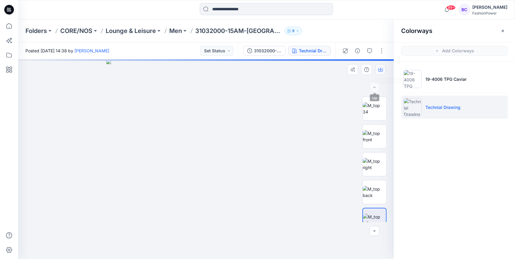
click at [381, 70] on icon "button" at bounding box center [381, 69] width 2 height 3
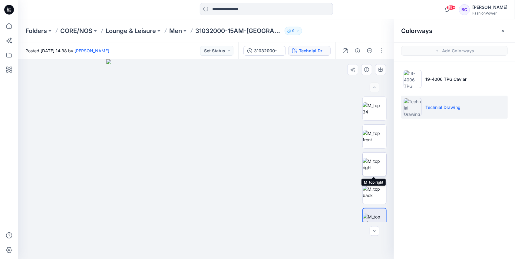
click at [380, 170] on img at bounding box center [375, 164] width 24 height 13
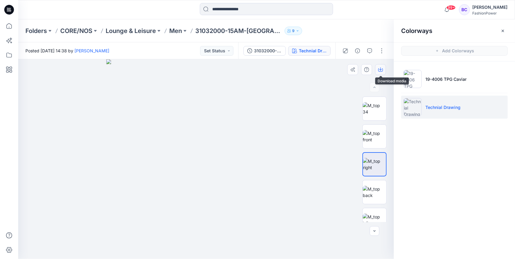
click at [378, 66] on button "button" at bounding box center [380, 69] width 11 height 11
click at [6, 35] on icon at bounding box center [8, 40] width 13 height 13
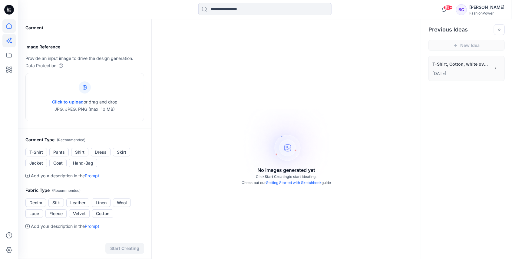
click at [6, 30] on icon at bounding box center [8, 25] width 13 height 13
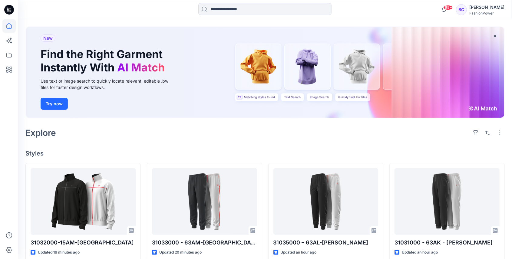
scroll to position [40, 0]
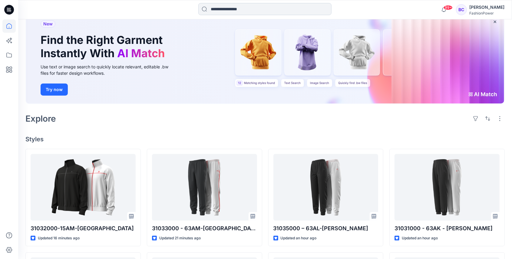
click at [276, 6] on input at bounding box center [264, 9] width 133 height 12
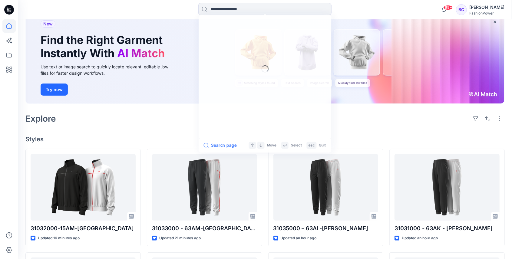
type input "*"
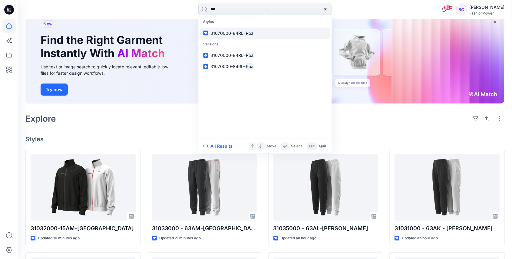
type input "***"
click at [231, 34] on span "31070000-84RL-" at bounding box center [228, 33] width 35 height 5
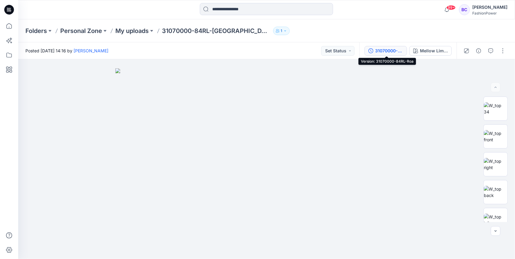
click at [397, 53] on div "31070000-84RL-[GEOGRAPHIC_DATA]" at bounding box center [389, 51] width 28 height 7
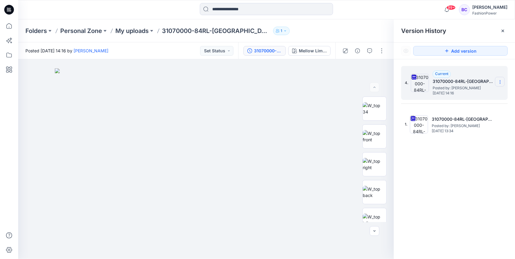
click at [498, 84] on section at bounding box center [500, 82] width 10 height 10
click at [489, 93] on span "Download Source BW File" at bounding box center [470, 93] width 51 height 7
click at [193, 25] on div "Folders Personal Zone My uploads 31070000-84RL-Roa 1" at bounding box center [266, 30] width 497 height 23
click at [193, 26] on div "Folders Personal Zone My uploads 31070000-84RL-Roa 1" at bounding box center [266, 30] width 497 height 23
click at [193, 28] on p "31070000-84RL-[GEOGRAPHIC_DATA]" at bounding box center [216, 31] width 109 height 8
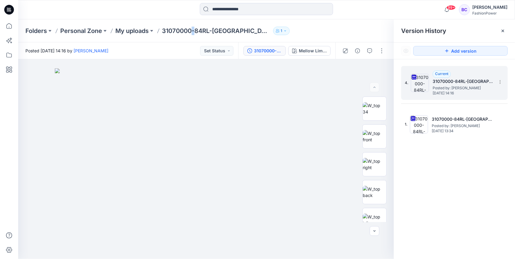
click at [193, 28] on p "31070000-84RL-[GEOGRAPHIC_DATA]" at bounding box center [216, 31] width 109 height 8
click at [137, 27] on p "My uploads" at bounding box center [131, 31] width 33 height 8
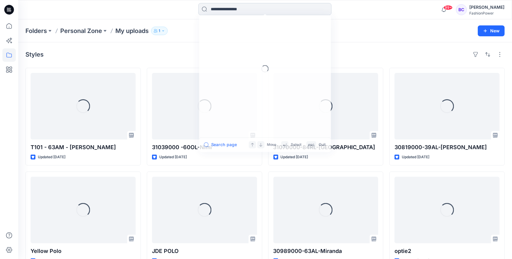
click at [230, 11] on input at bounding box center [264, 9] width 133 height 12
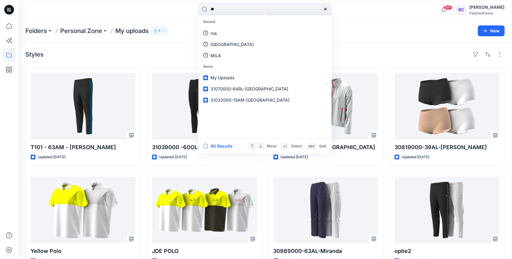
type input "***"
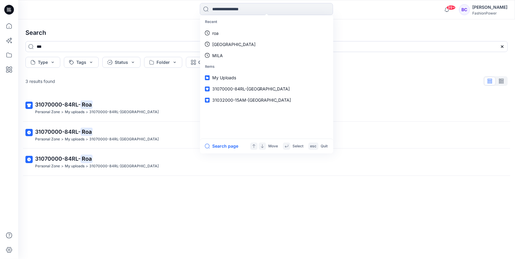
click at [0, 39] on div at bounding box center [9, 129] width 18 height 259
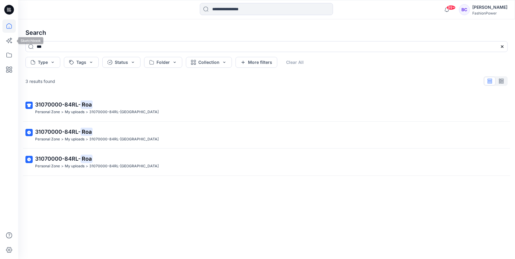
click at [5, 30] on icon at bounding box center [8, 25] width 13 height 13
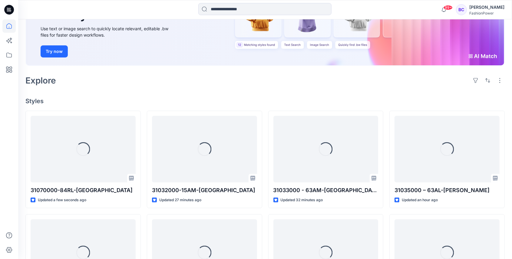
scroll to position [101, 0]
